Goal: Navigation & Orientation: Find specific page/section

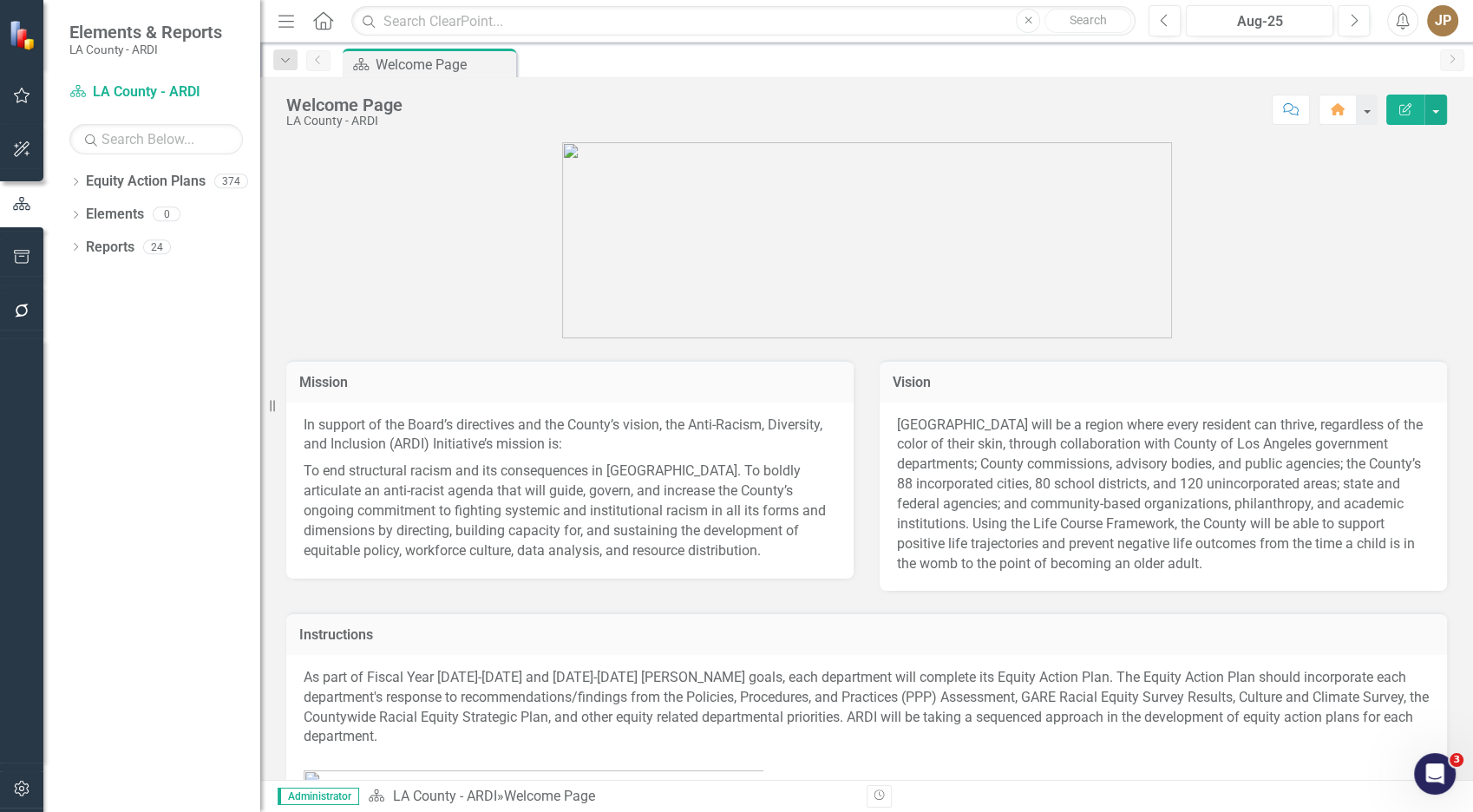
click at [70, 249] on icon "Dropdown" at bounding box center [76, 249] width 12 height 10
drag, startPoint x: 91, startPoint y: 247, endPoint x: 114, endPoint y: 309, distance: 66.1
click at [91, 247] on link "Reports" at bounding box center [110, 248] width 49 height 20
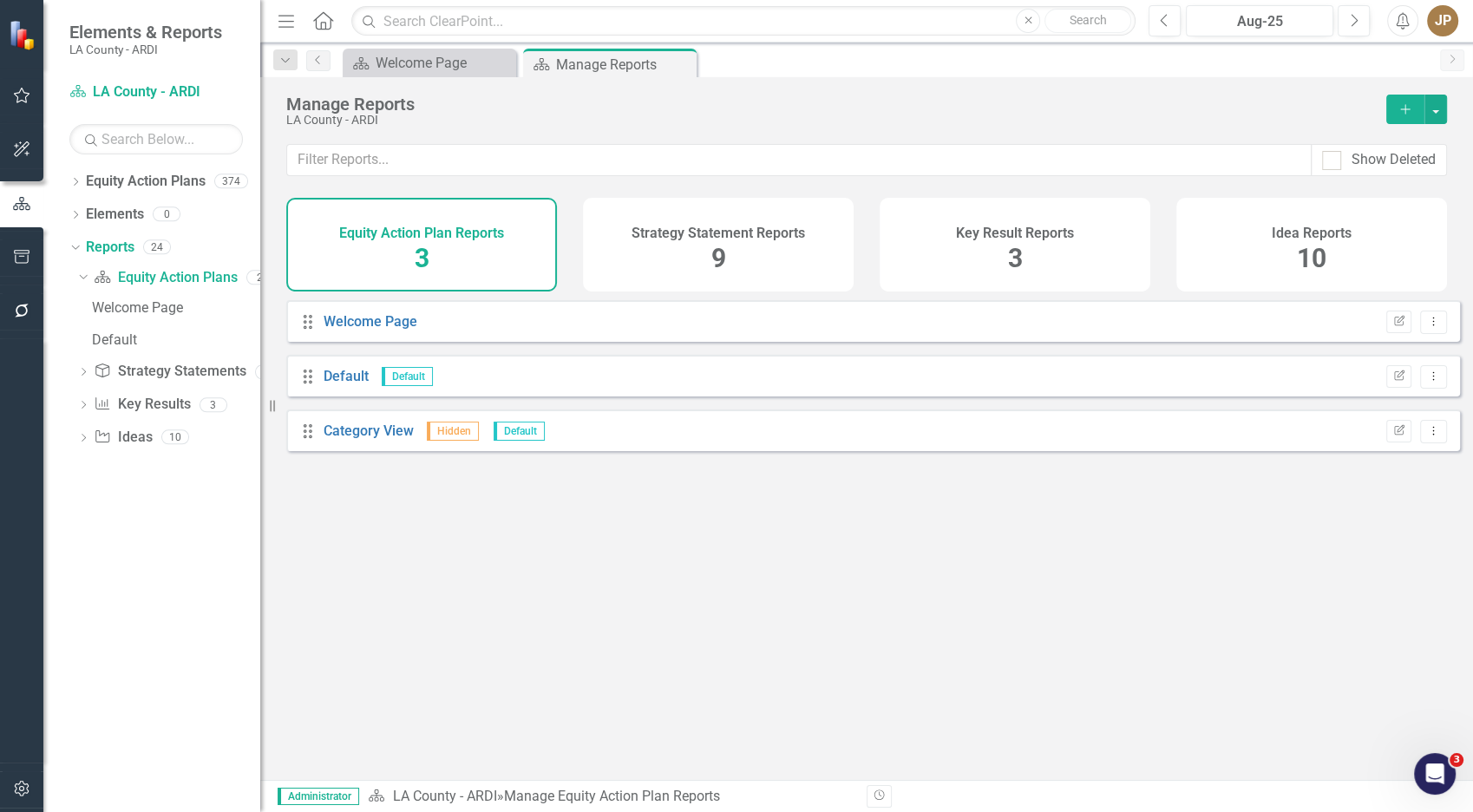
click at [1278, 231] on h4 "Idea Reports" at bounding box center [1312, 233] width 80 height 16
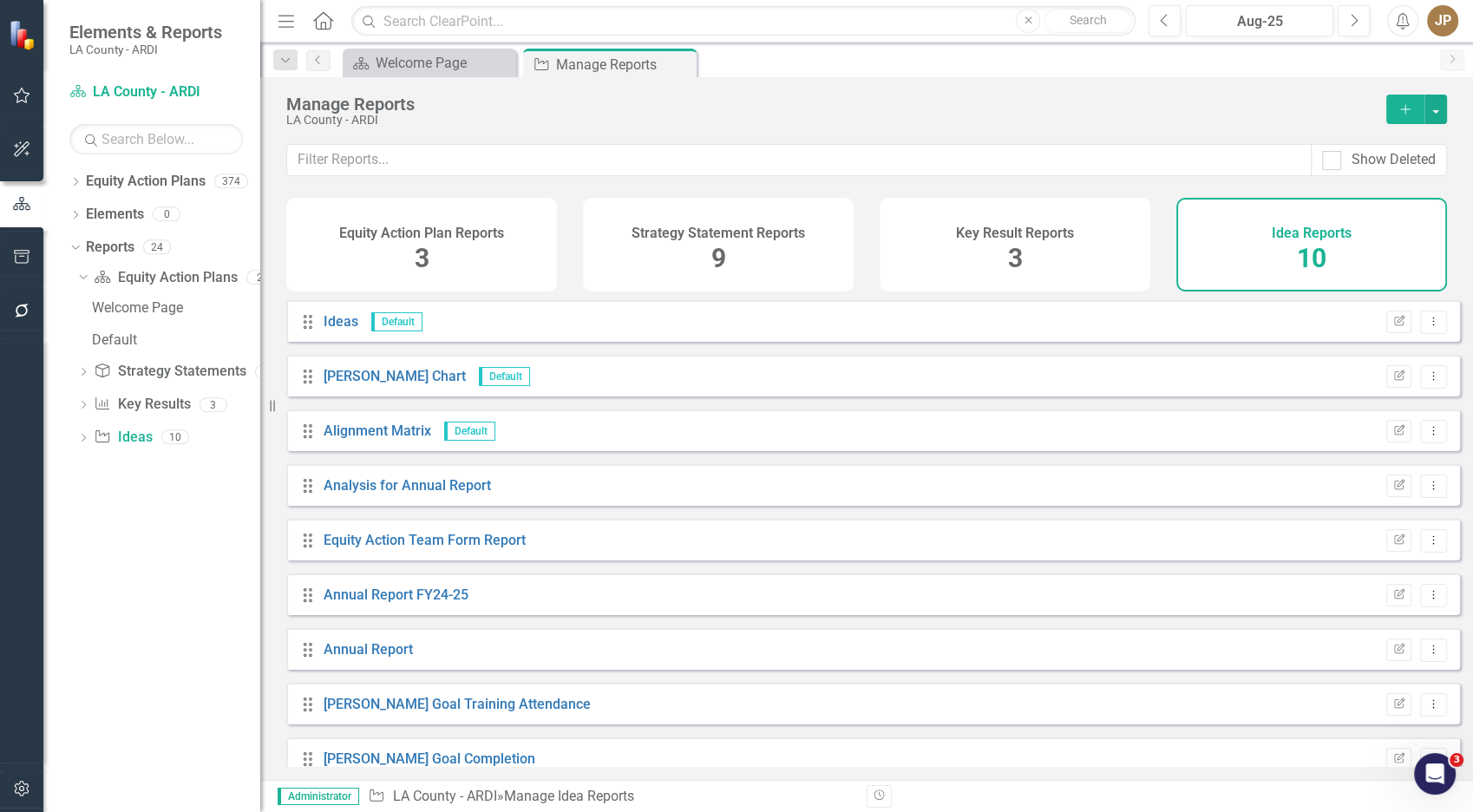
scroll to position [80, 0]
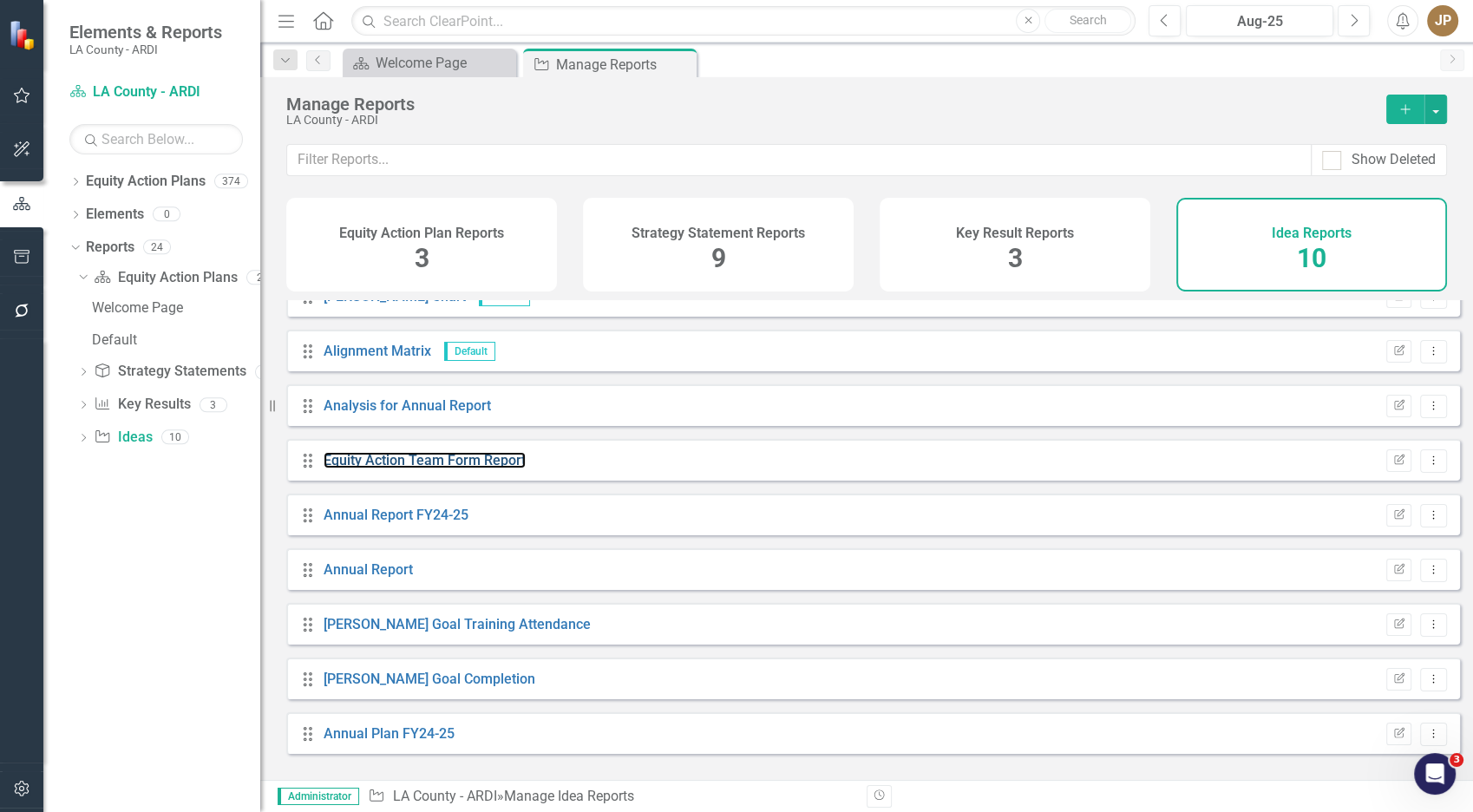
click at [479, 465] on link "Equity Action Team Form Report" at bounding box center [425, 460] width 202 height 17
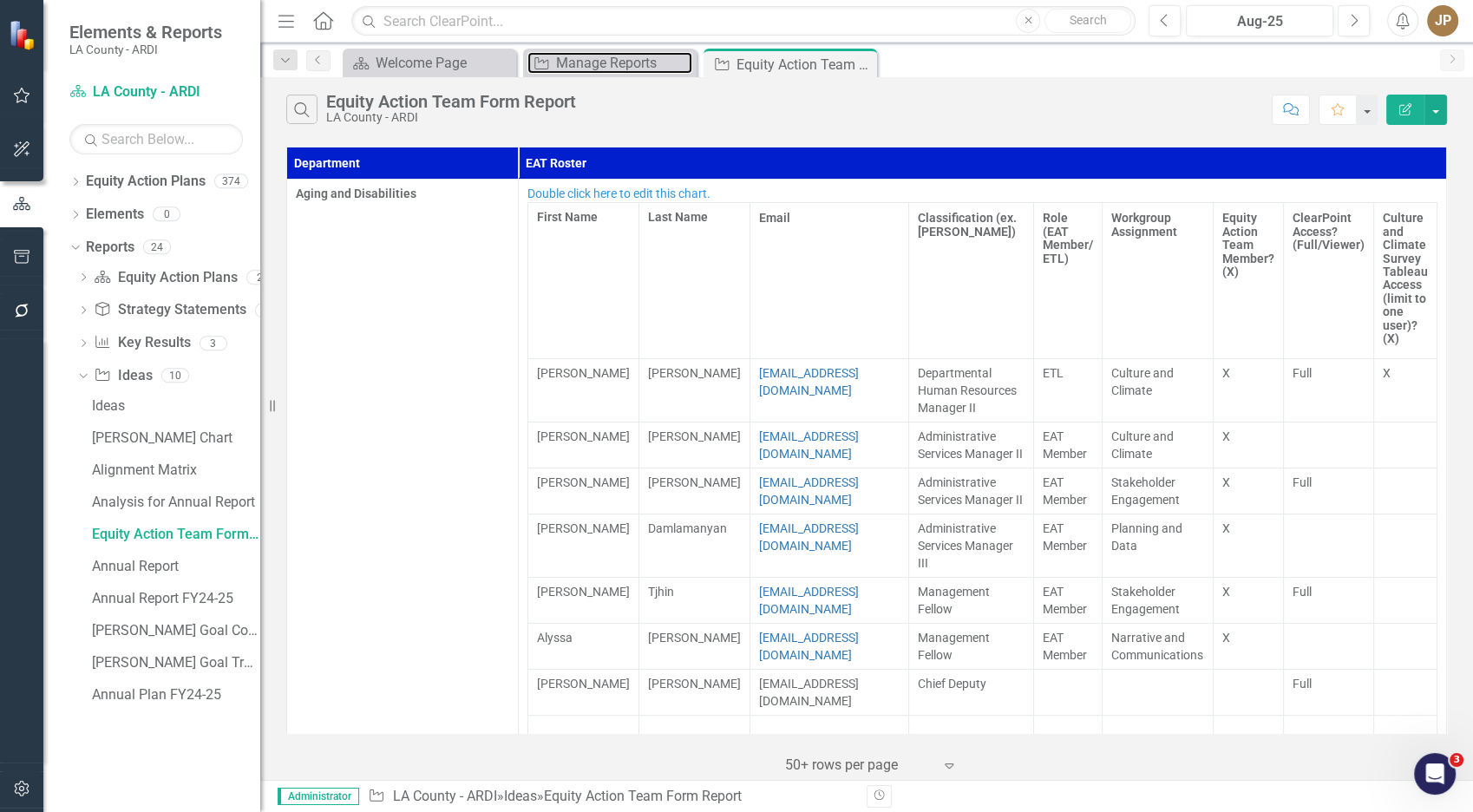
click at [625, 59] on div "Manage Reports" at bounding box center [624, 63] width 137 height 22
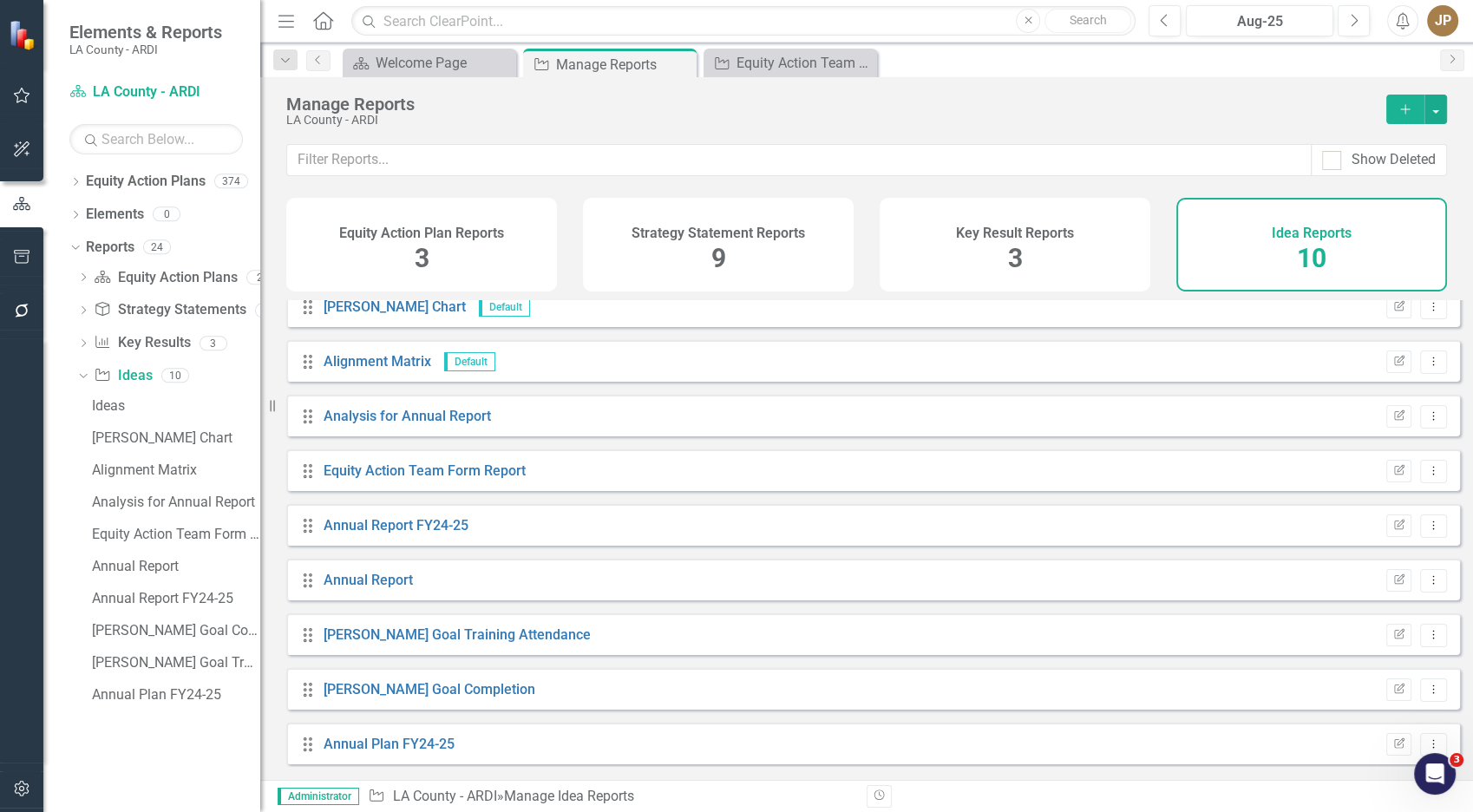
scroll to position [80, 0]
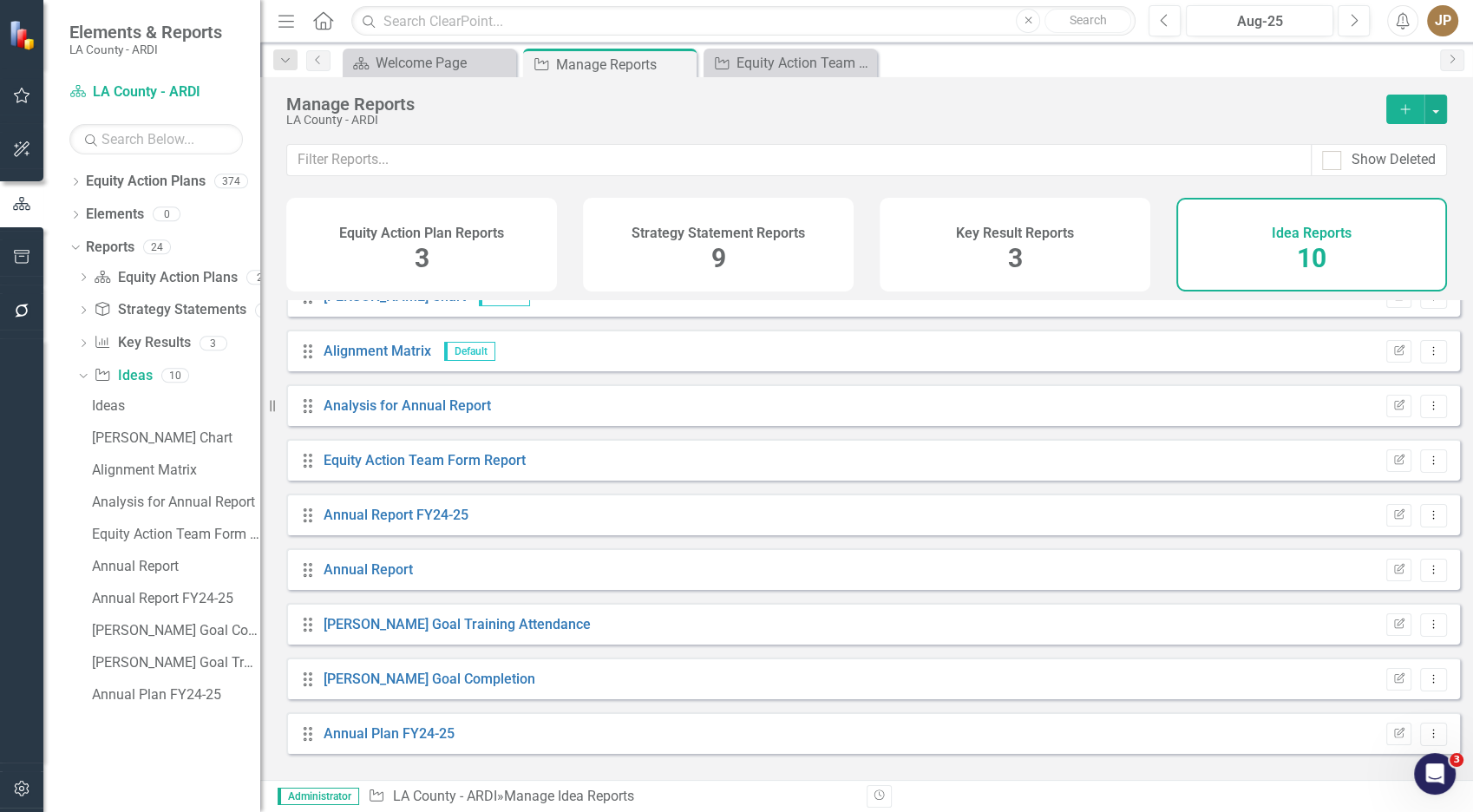
click at [1064, 214] on div "Key Result Reports 3" at bounding box center [1016, 244] width 271 height 94
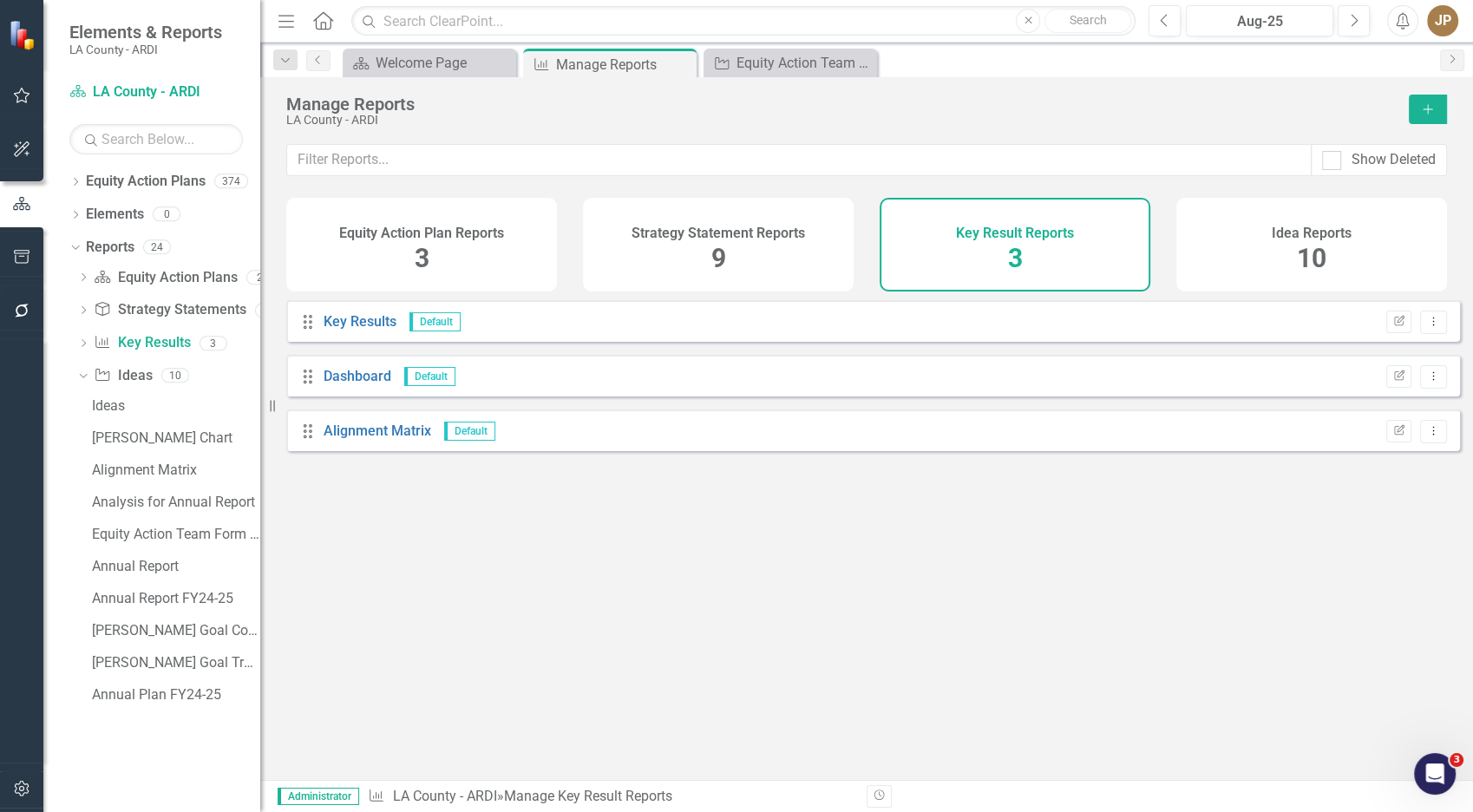
click at [713, 244] on span "9" at bounding box center [719, 258] width 15 height 30
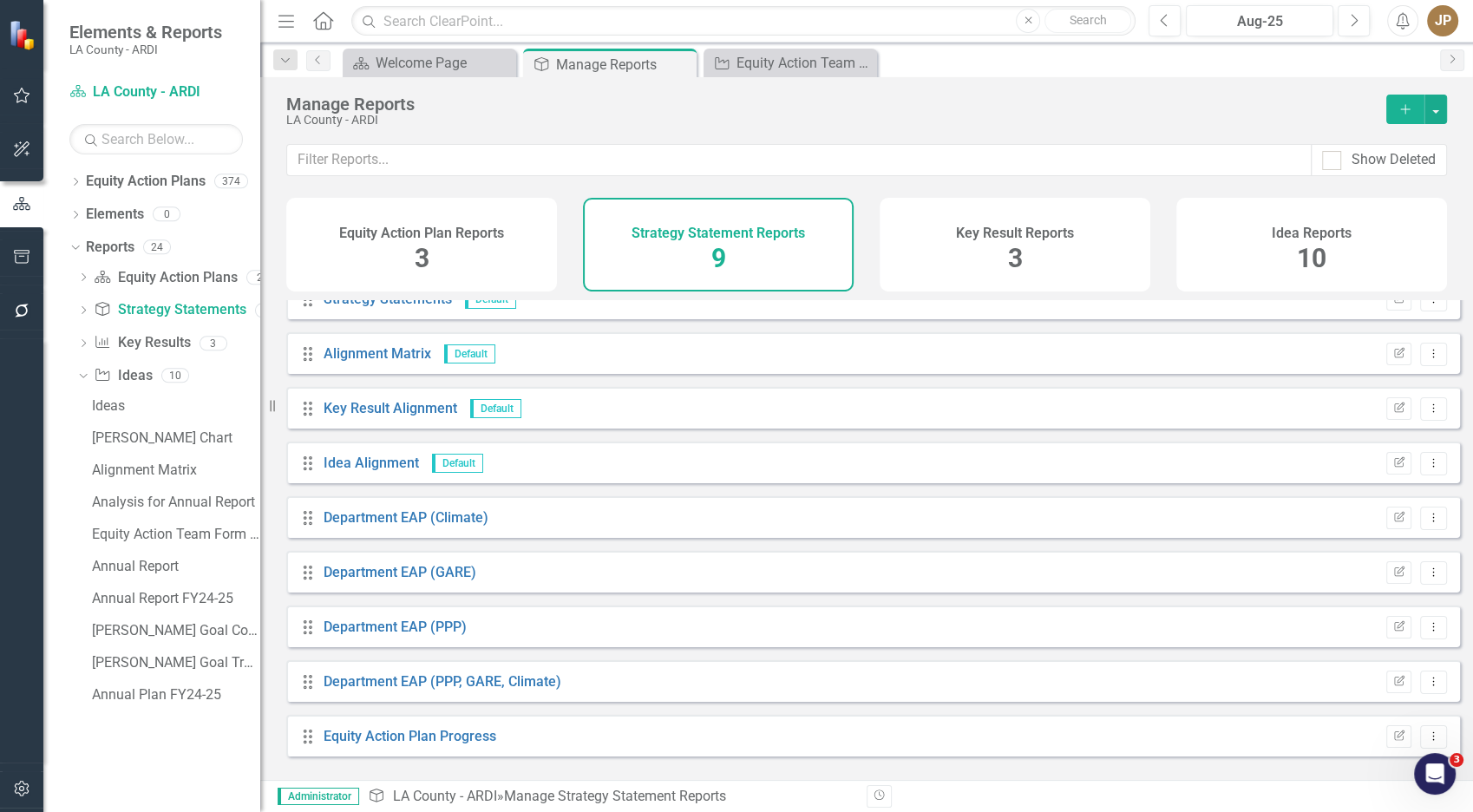
scroll to position [25, 0]
click at [452, 741] on link "Equity Action Plan Progress" at bounding box center [410, 733] width 172 height 17
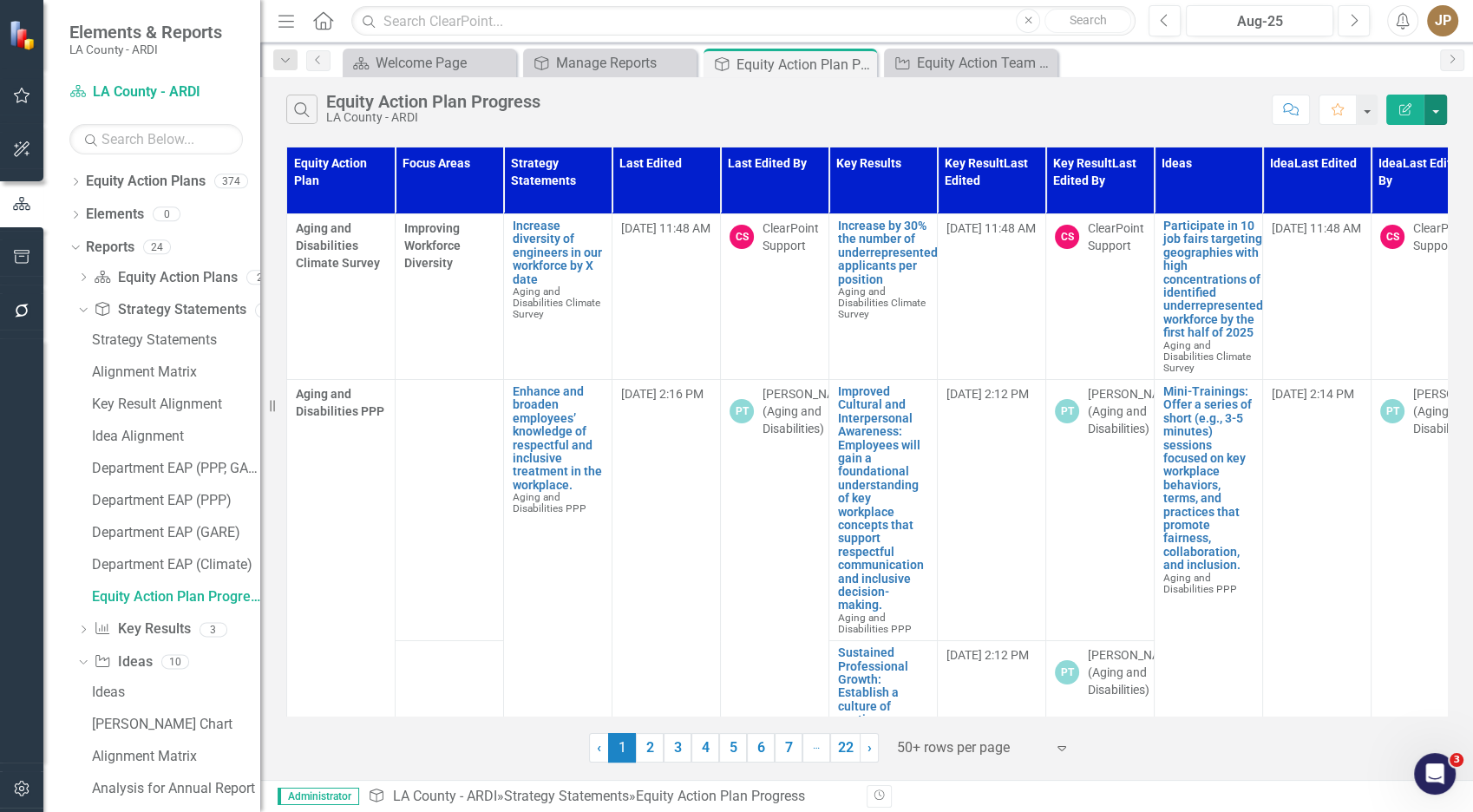
click at [1437, 101] on button "button" at bounding box center [1435, 110] width 23 height 30
click at [1073, 91] on div "Search Equity Action Plan Progress LA County - ARDI Comment Favorite Edit Report" at bounding box center [866, 105] width 1213 height 57
